Goal: Task Accomplishment & Management: Manage account settings

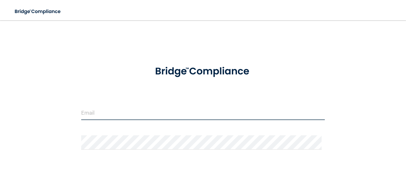
click at [95, 118] on input "email" at bounding box center [203, 113] width 244 height 14
type input "[EMAIL_ADDRESS][DOMAIN_NAME]"
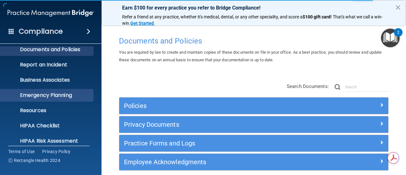
scroll to position [89, 0]
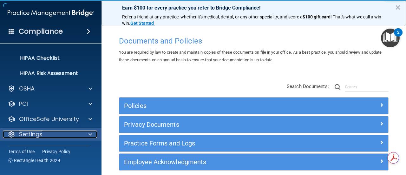
click at [37, 131] on p "Settings" at bounding box center [30, 134] width 23 height 8
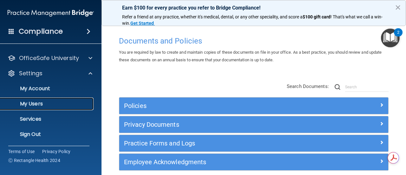
click at [37, 105] on p "My Users" at bounding box center [47, 104] width 87 height 6
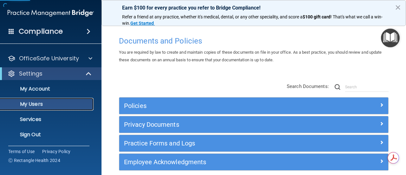
scroll to position [43, 0]
select select "20"
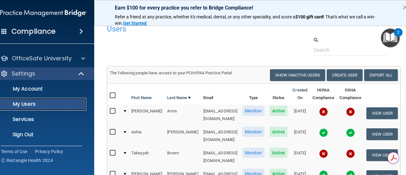
scroll to position [0, 0]
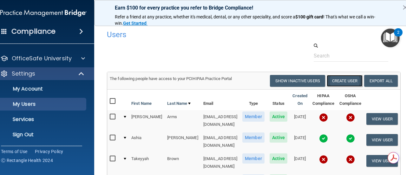
click at [341, 78] on button "Create User" at bounding box center [345, 81] width 36 height 12
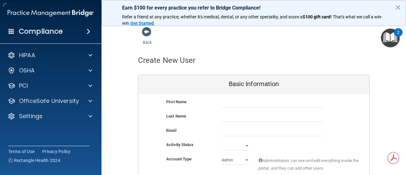
click at [210, 101] on div "First Name" at bounding box center [190, 102] width 56 height 8
click at [237, 102] on input "text" at bounding box center [272, 103] width 101 height 10
type input "[PERSON_NAME]"
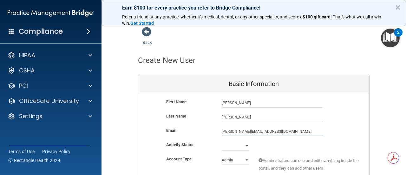
type input "[PERSON_NAME][EMAIL_ADDRESS][DOMAIN_NAME]"
click at [238, 143] on select "Active Inactive" at bounding box center [235, 146] width 27 height 10
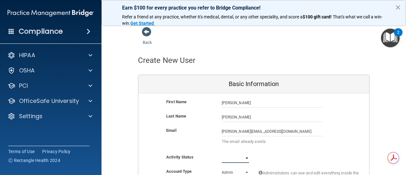
select select "active"
click at [222, 153] on select "Active Inactive" at bounding box center [235, 158] width 27 height 10
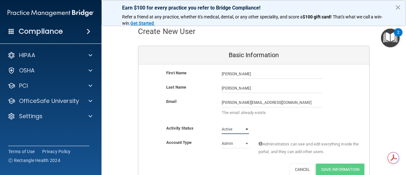
scroll to position [32, 0]
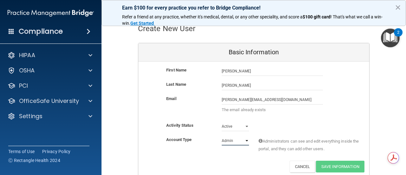
click at [228, 138] on select "Admin Member" at bounding box center [235, 141] width 27 height 10
select select "practice_member"
click at [222, 136] on select "Admin Member" at bounding box center [235, 141] width 27 height 10
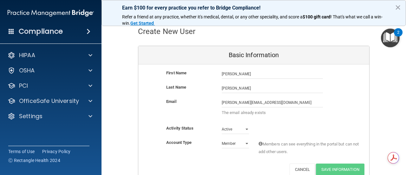
scroll to position [28, 0]
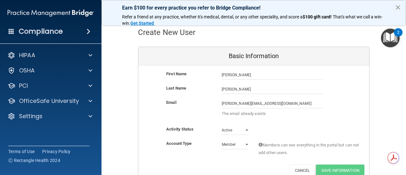
click at [397, 7] on button "×" at bounding box center [398, 7] width 6 height 10
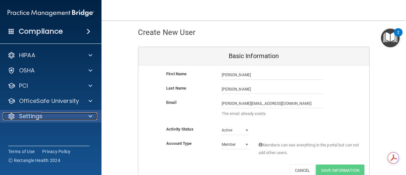
click at [40, 117] on p "Settings" at bounding box center [30, 116] width 23 height 8
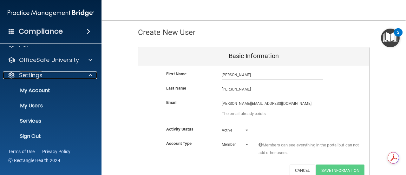
scroll to position [43, 0]
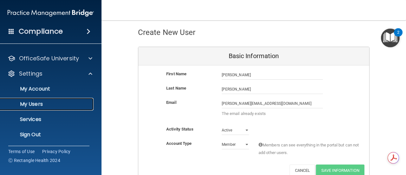
click at [38, 103] on p "My Users" at bounding box center [47, 104] width 87 height 6
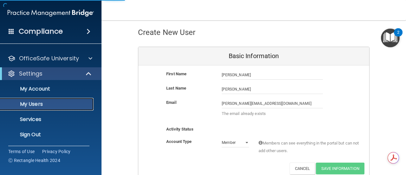
select select "20"
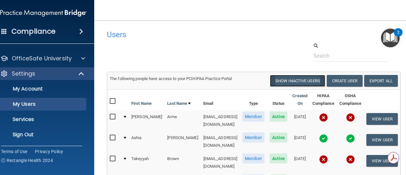
click at [296, 84] on button "Show Inactive Users" at bounding box center [297, 81] width 55 height 12
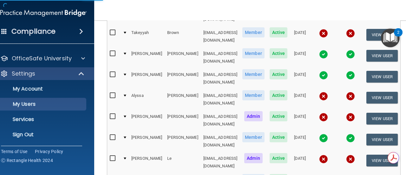
scroll to position [127, 0]
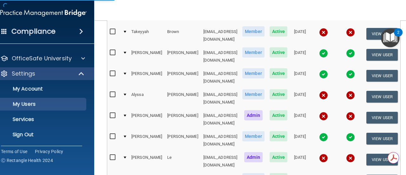
select select "20"
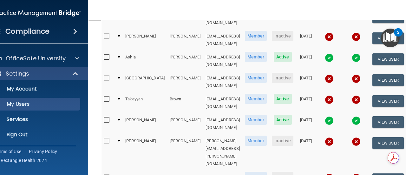
scroll to position [190, 0]
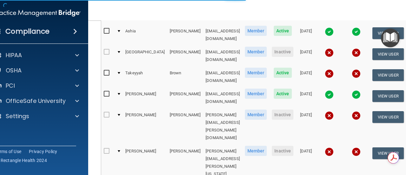
scroll to position [31, 0]
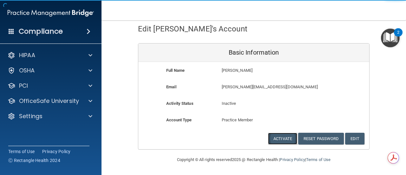
click at [274, 140] on button "Activate" at bounding box center [282, 139] width 29 height 12
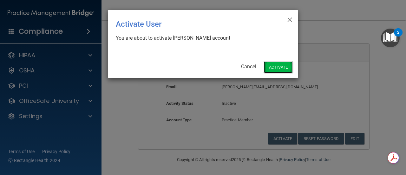
click at [283, 69] on button "Activate" at bounding box center [278, 67] width 29 height 12
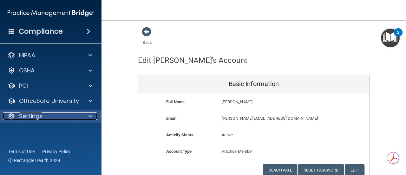
click at [25, 117] on p "Settings" at bounding box center [30, 116] width 23 height 8
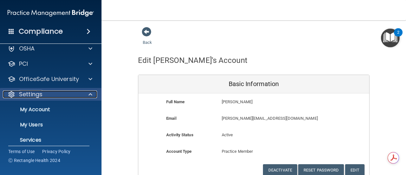
scroll to position [9, 0]
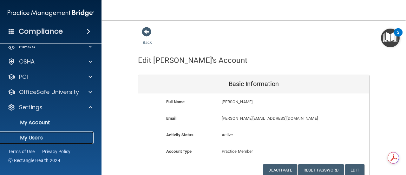
click at [35, 136] on p "My Users" at bounding box center [47, 138] width 87 height 6
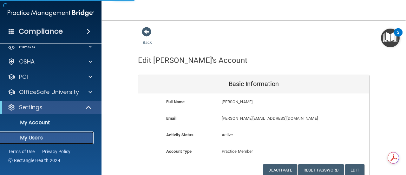
select select "20"
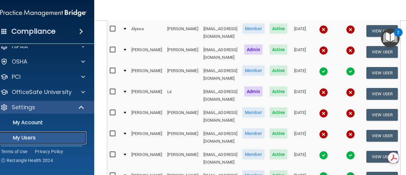
scroll to position [222, 0]
